Goal: Use online tool/utility: Use online tool/utility

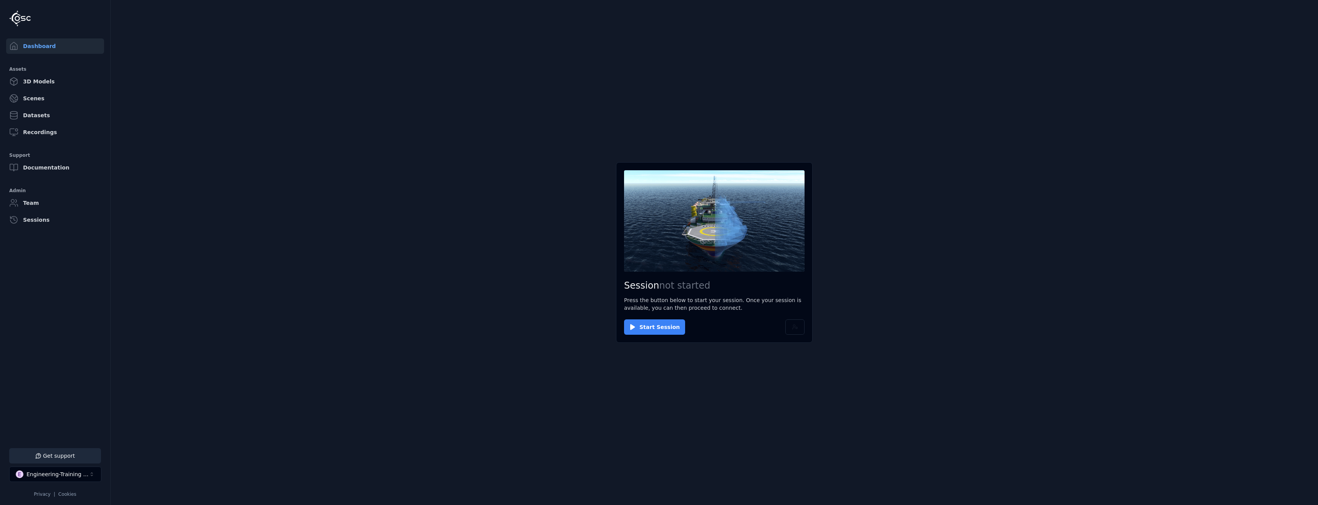
click at [670, 327] on button "Start Session" at bounding box center [654, 326] width 61 height 15
click at [639, 320] on button "Connect" at bounding box center [641, 326] width 35 height 15
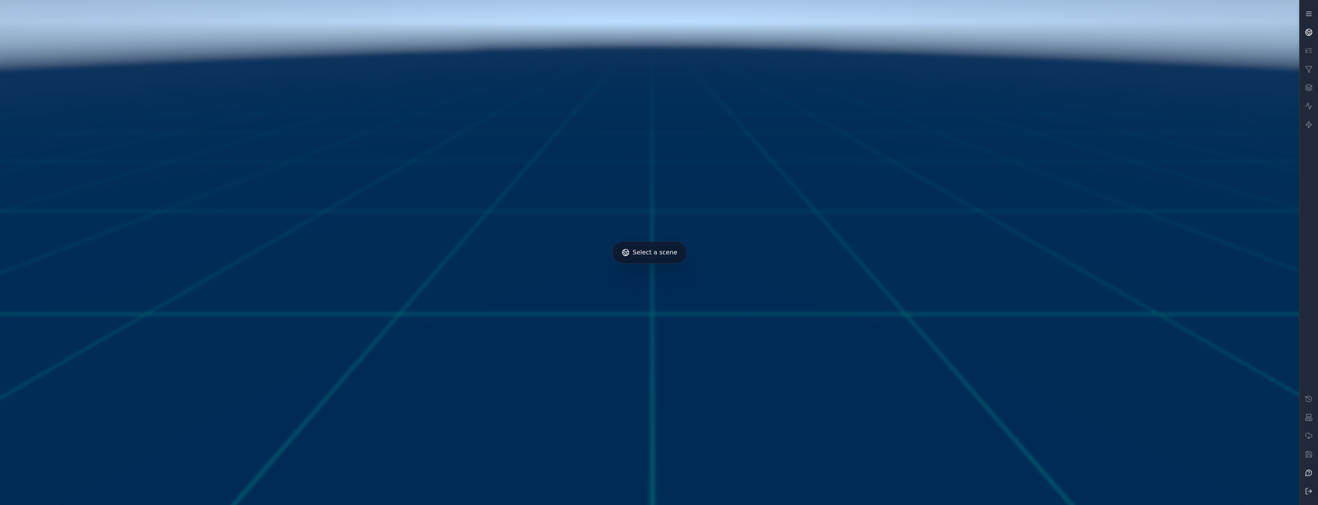
click at [1305, 35] on icon at bounding box center [1309, 32] width 8 height 8
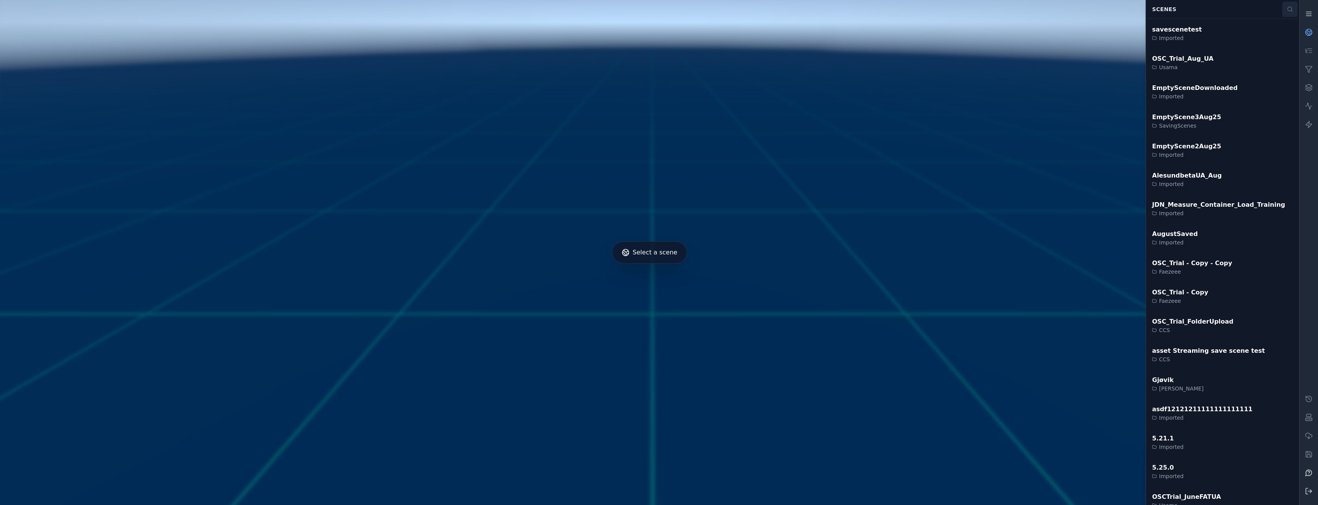
click at [1285, 9] on button at bounding box center [1289, 9] width 15 height 15
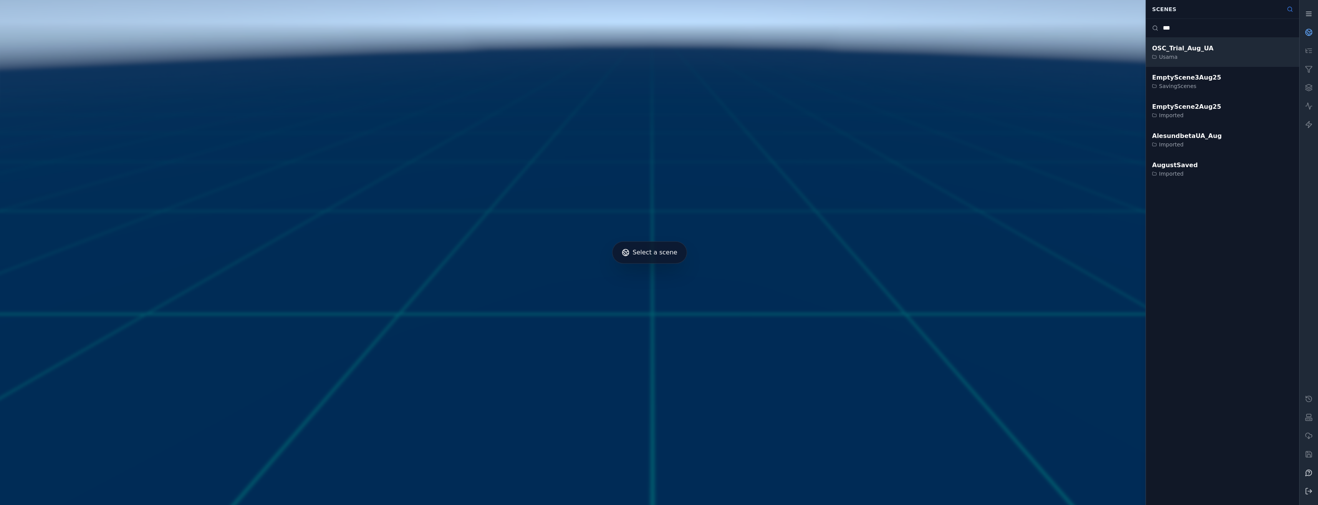
type input "***"
click at [1240, 54] on div "OSC_Trial_Aug_UA Usama" at bounding box center [1222, 52] width 153 height 29
